Goal: Information Seeking & Learning: Check status

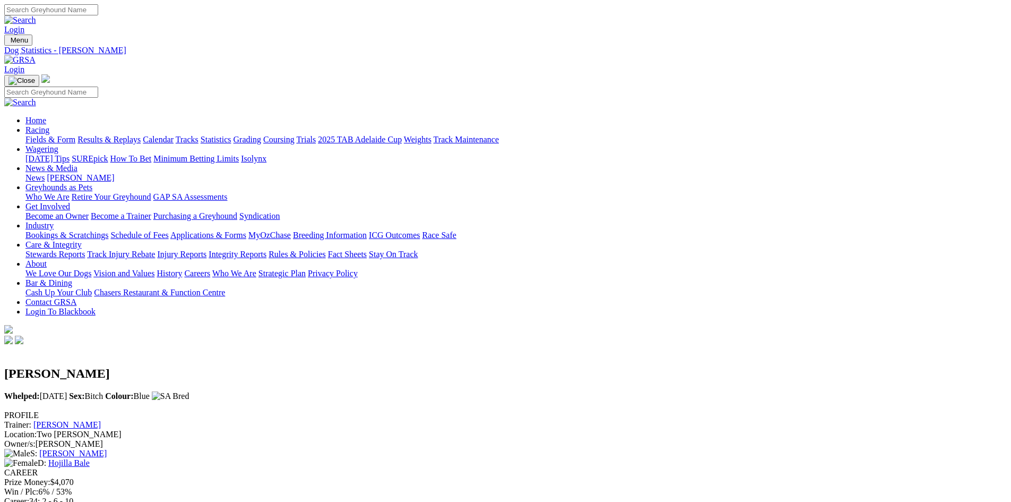
click at [75, 135] on link "Fields & Form" at bounding box center [50, 139] width 50 height 9
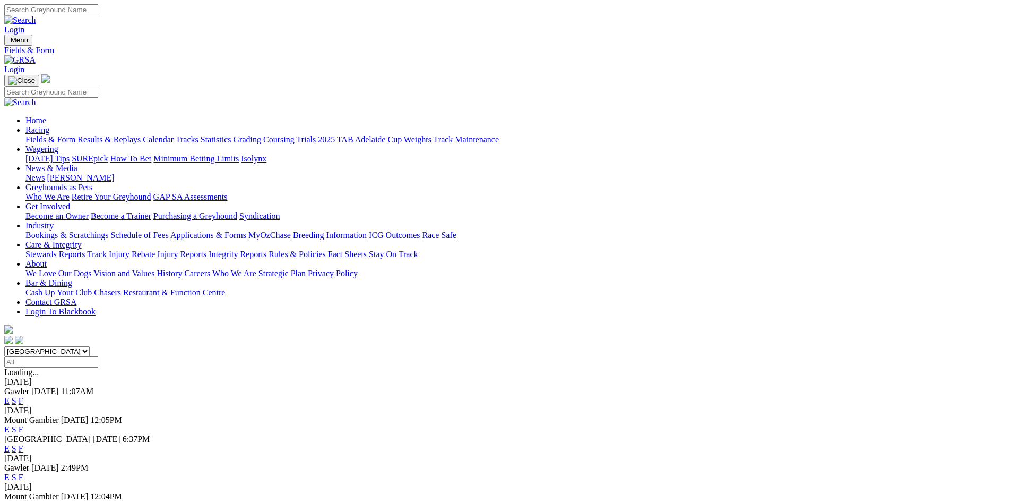
click at [141, 135] on link "Results & Replays" at bounding box center [109, 139] width 63 height 9
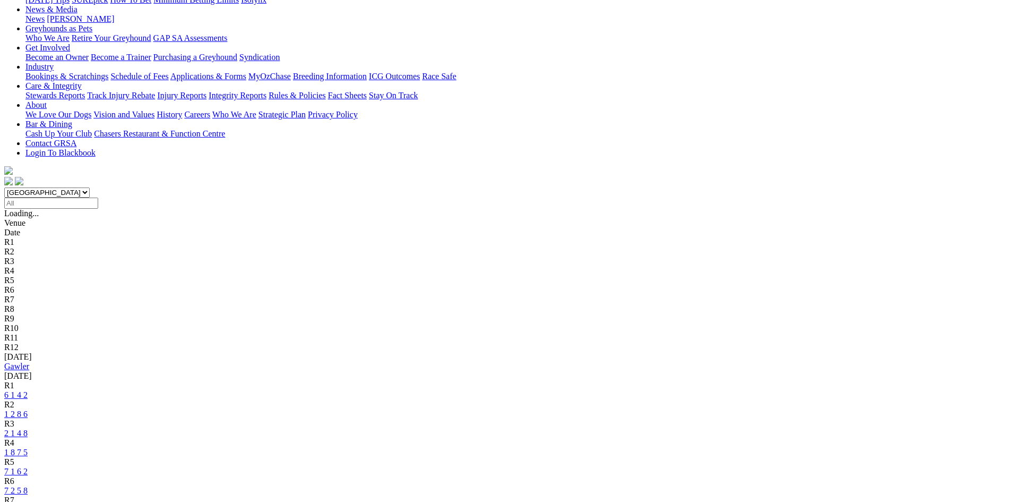
scroll to position [159, 0]
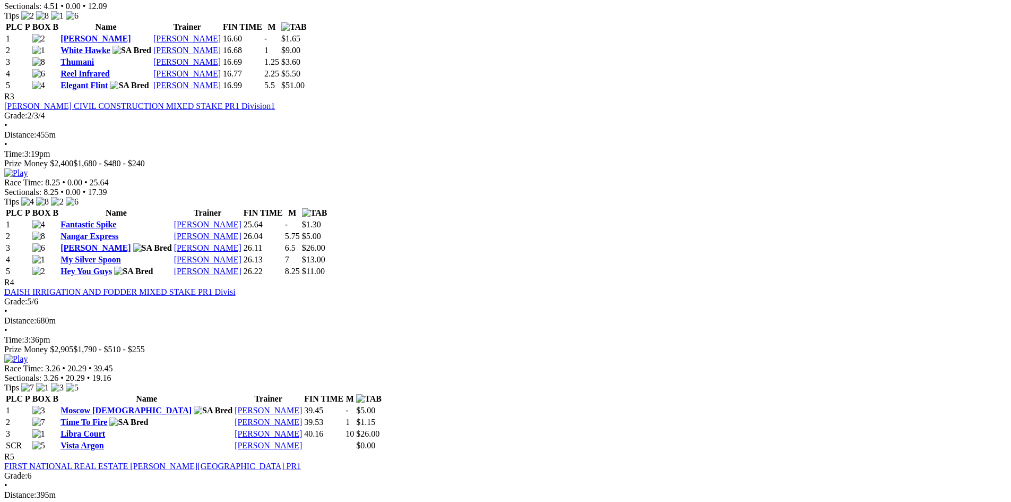
scroll to position [836, 0]
